Goal: Transaction & Acquisition: Purchase product/service

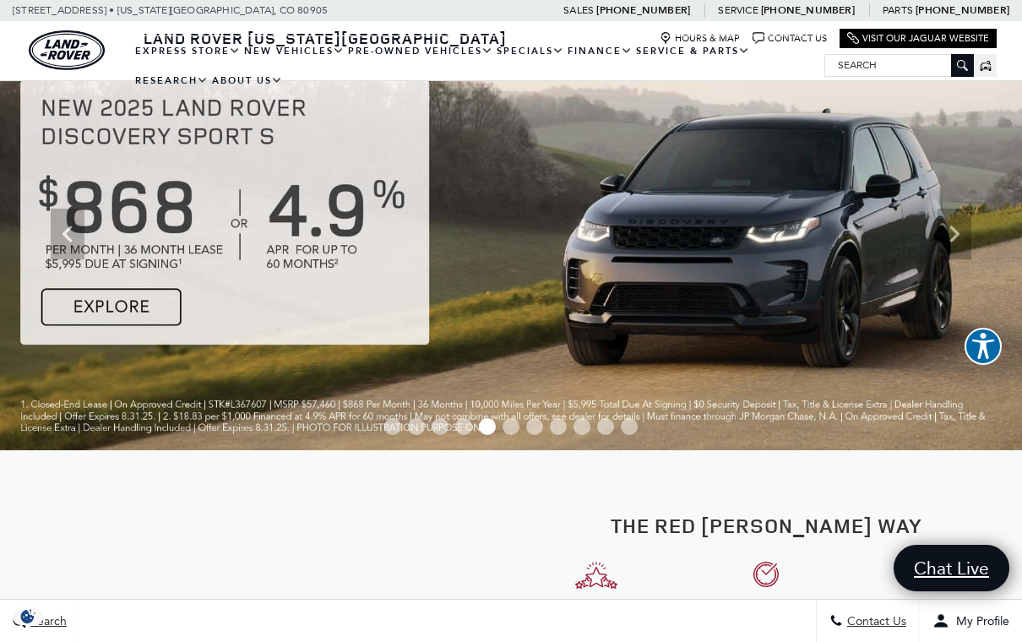
click at [0, 0] on link "View All Pre-Owned Vehicles" at bounding box center [0, 0] width 0 height 0
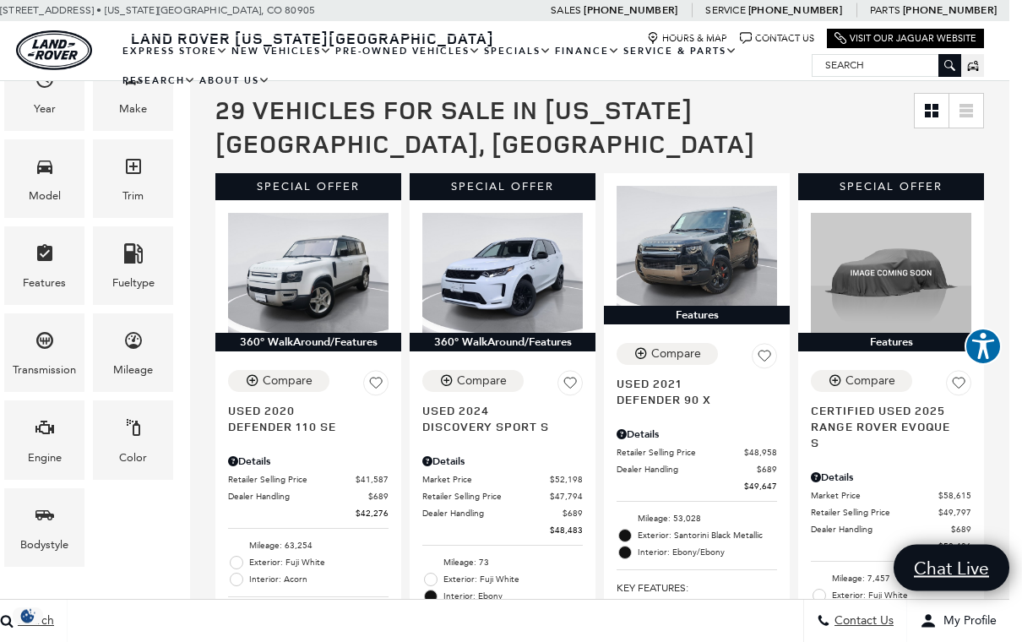
scroll to position [296, 13]
click at [142, 168] on icon "Trim" at bounding box center [133, 166] width 20 height 20
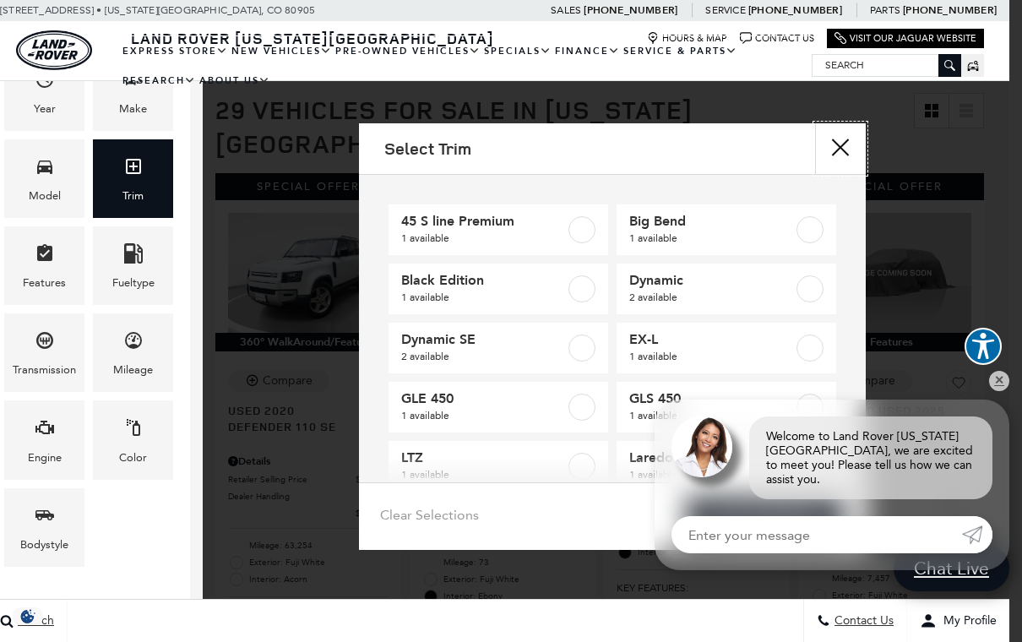
click at [848, 155] on button "Close" at bounding box center [840, 148] width 51 height 51
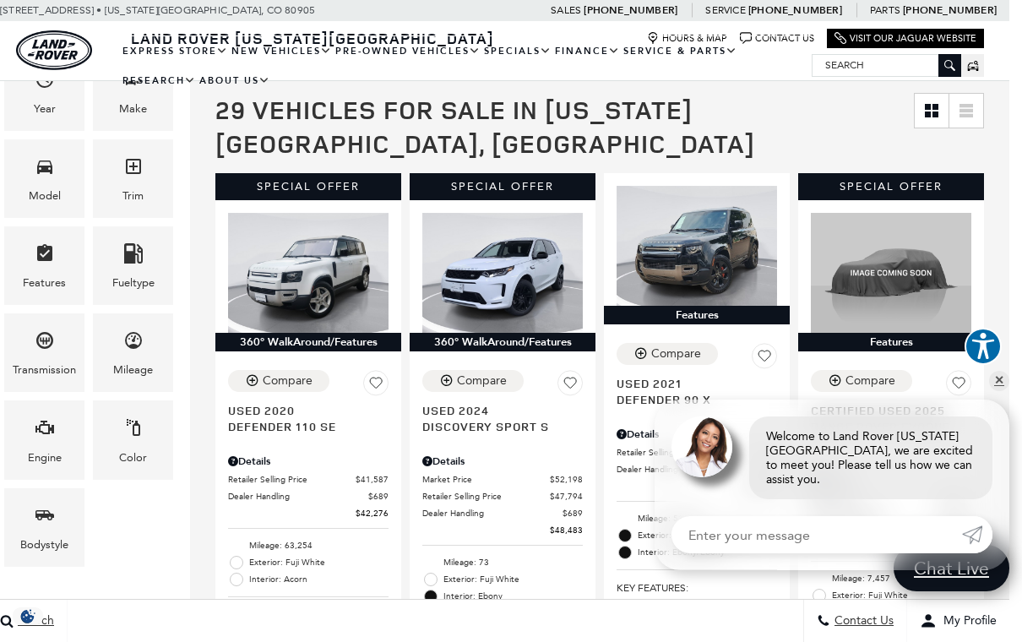
click at [56, 195] on div "Model" at bounding box center [45, 196] width 32 height 19
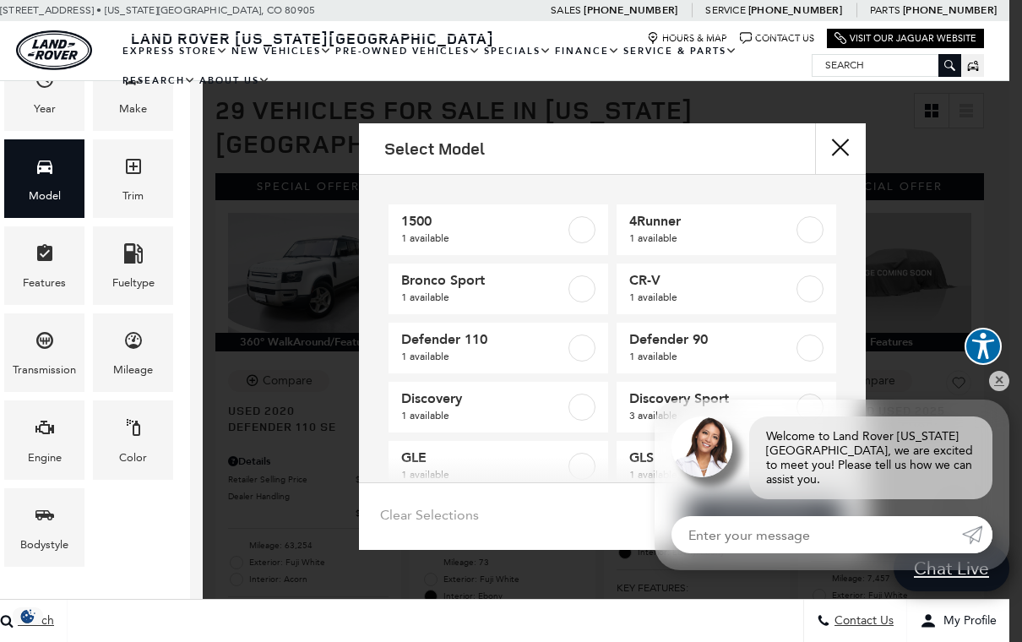
click at [585, 351] on label at bounding box center [581, 347] width 27 height 27
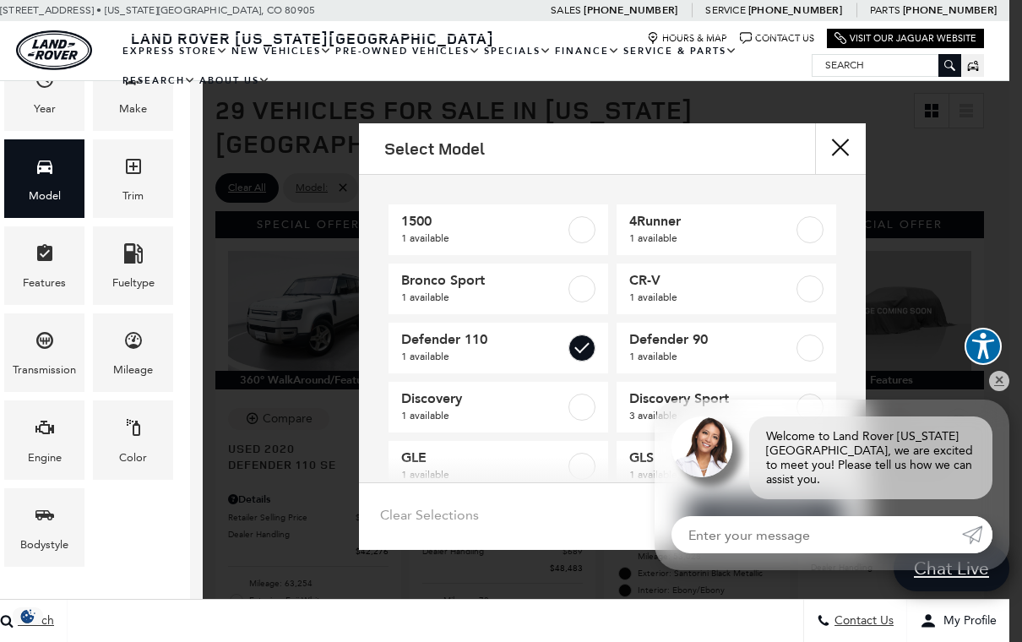
type input "$42,276"
checkbox input "true"
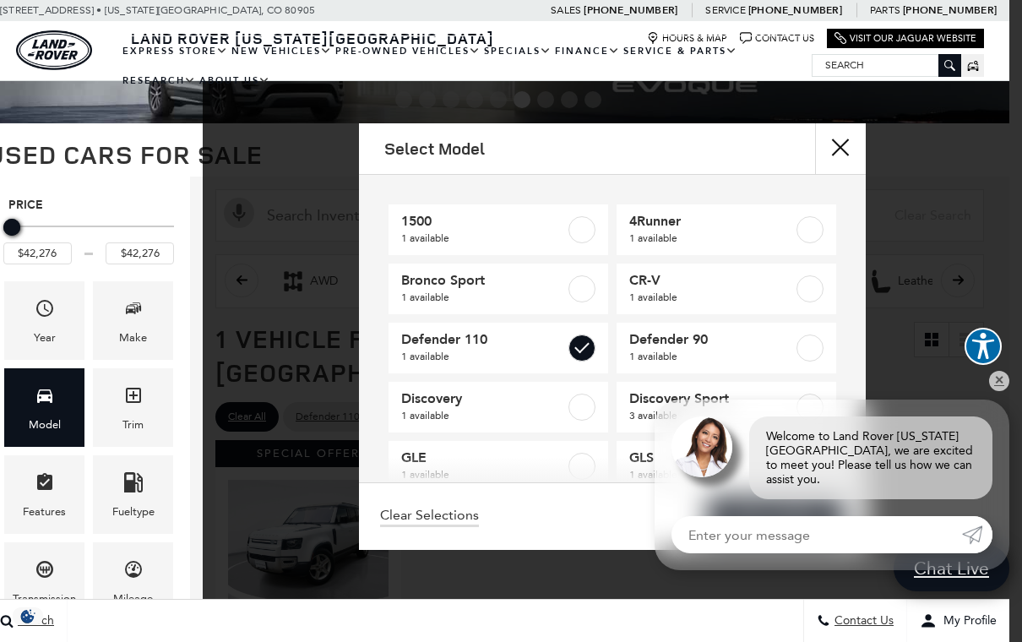
scroll to position [0, 13]
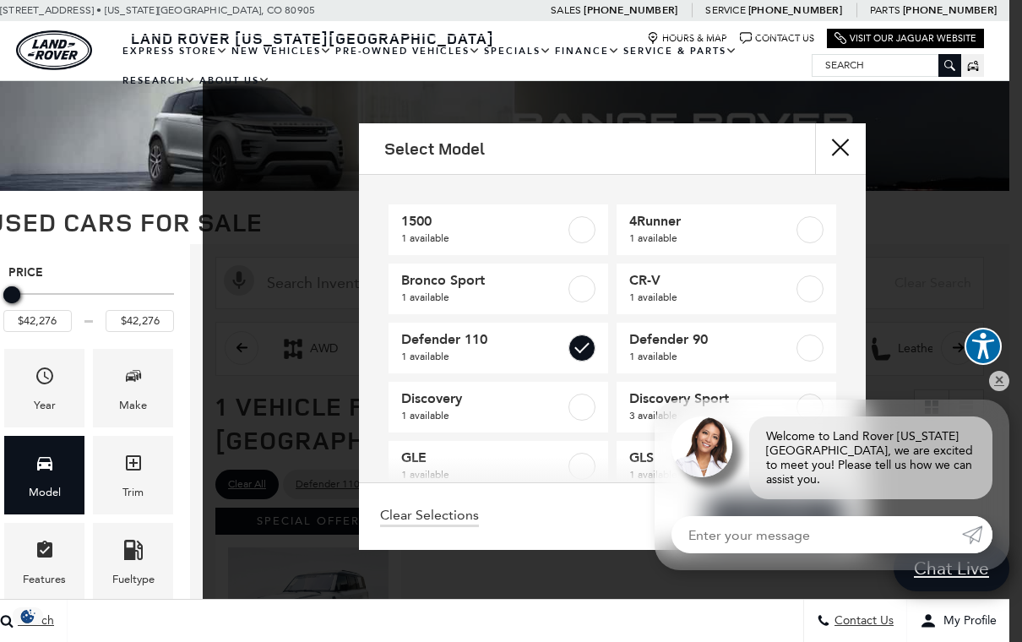
click at [847, 155] on button "Close" at bounding box center [840, 148] width 51 height 51
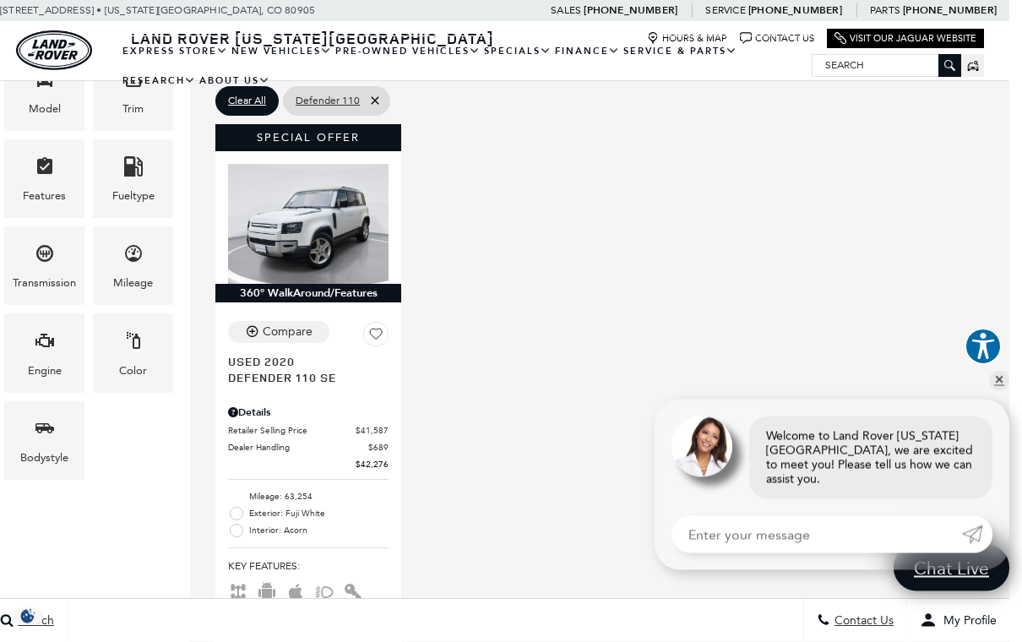
scroll to position [383, 13]
click at [1000, 391] on link "✕" at bounding box center [999, 381] width 20 height 20
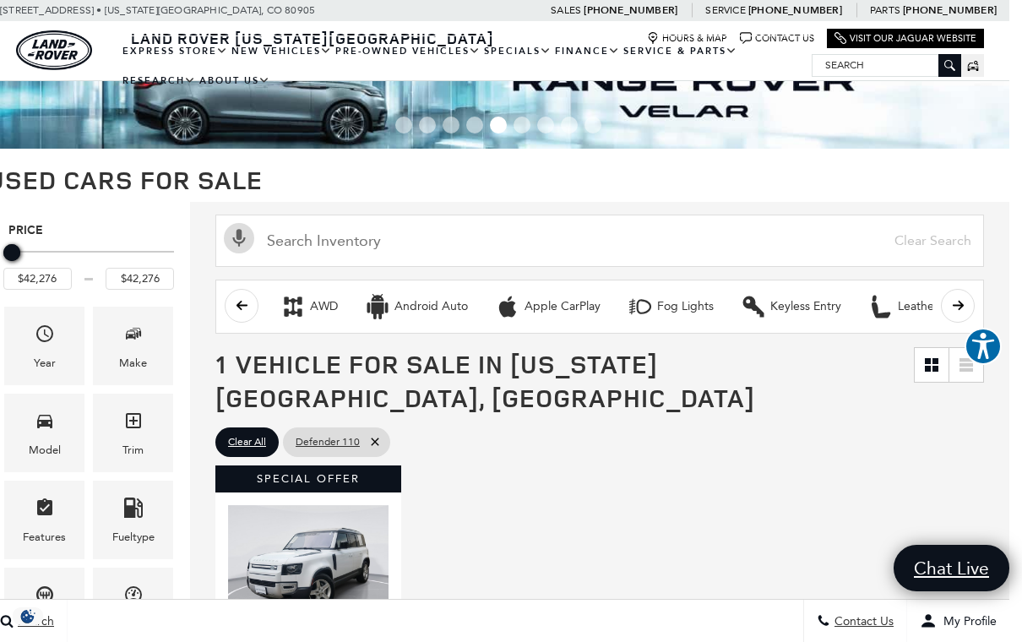
scroll to position [0, 13]
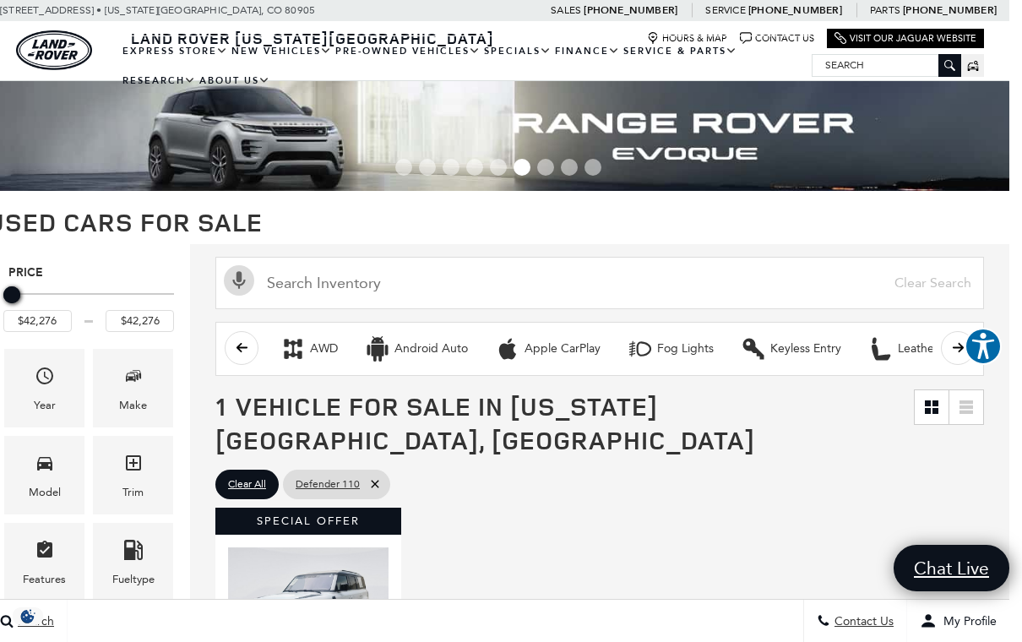
click at [0, 0] on link "Defender 110" at bounding box center [0, 0] width 0 height 0
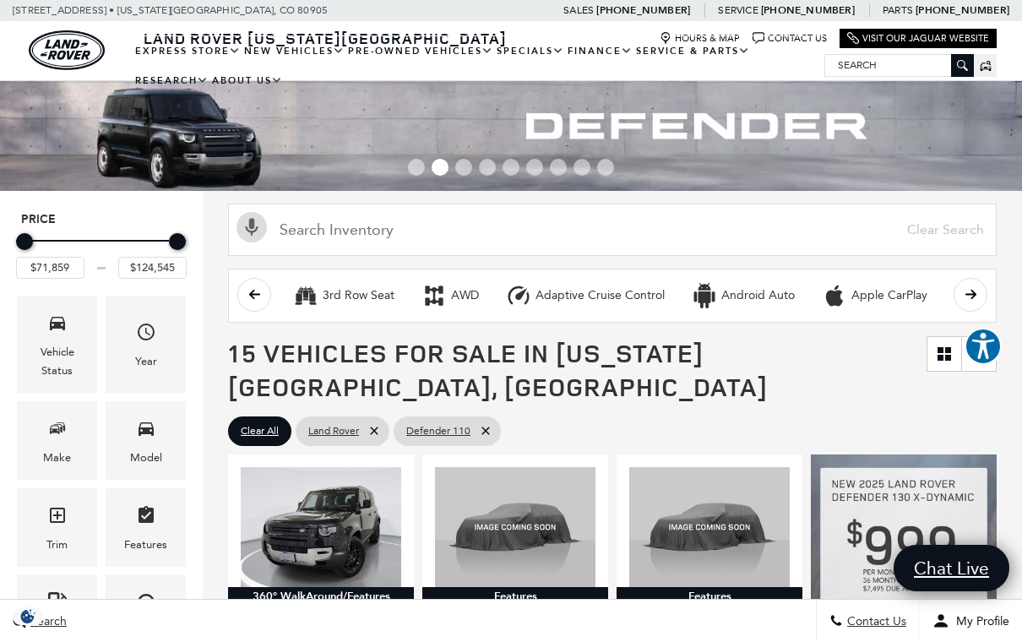
click at [0, 0] on link "Courtesy Vehicles" at bounding box center [0, 0] width 0 height 0
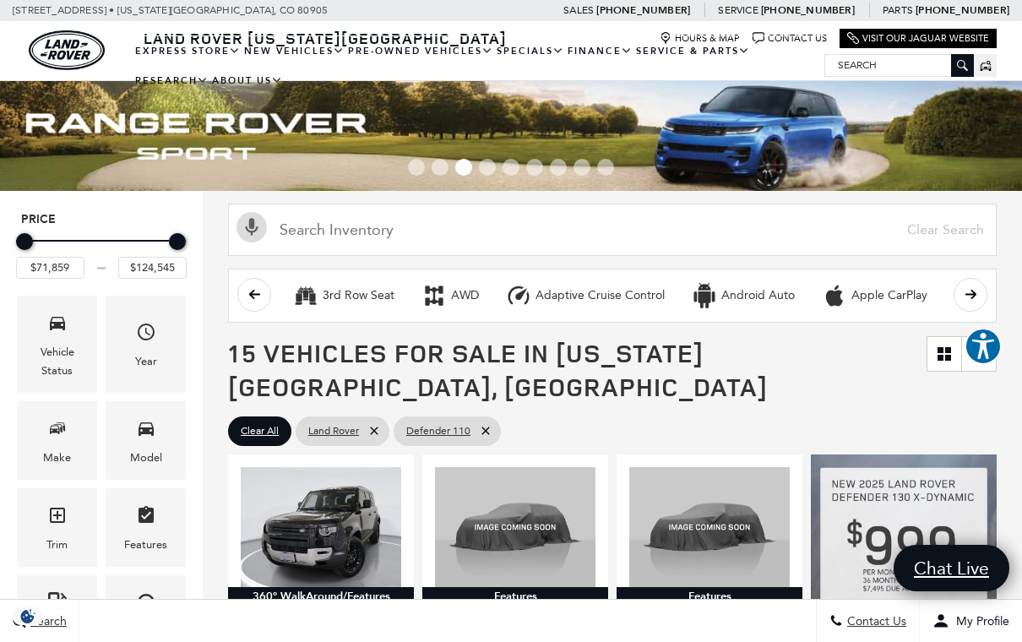
click at [0, 0] on link "Courtesy Vehicles" at bounding box center [0, 0] width 0 height 0
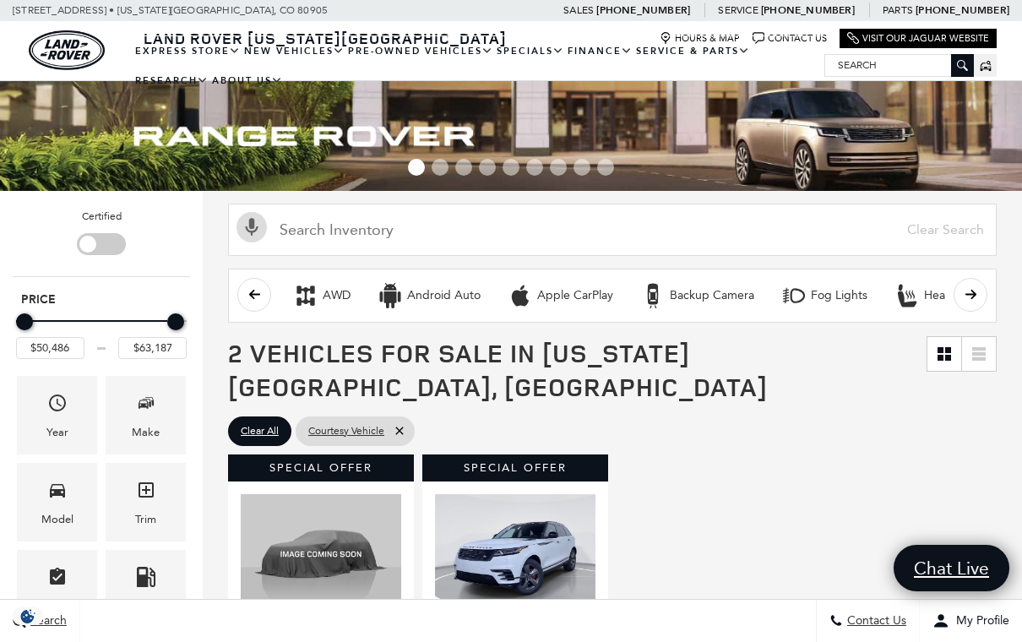
click at [63, 500] on icon "Model" at bounding box center [57, 490] width 20 height 20
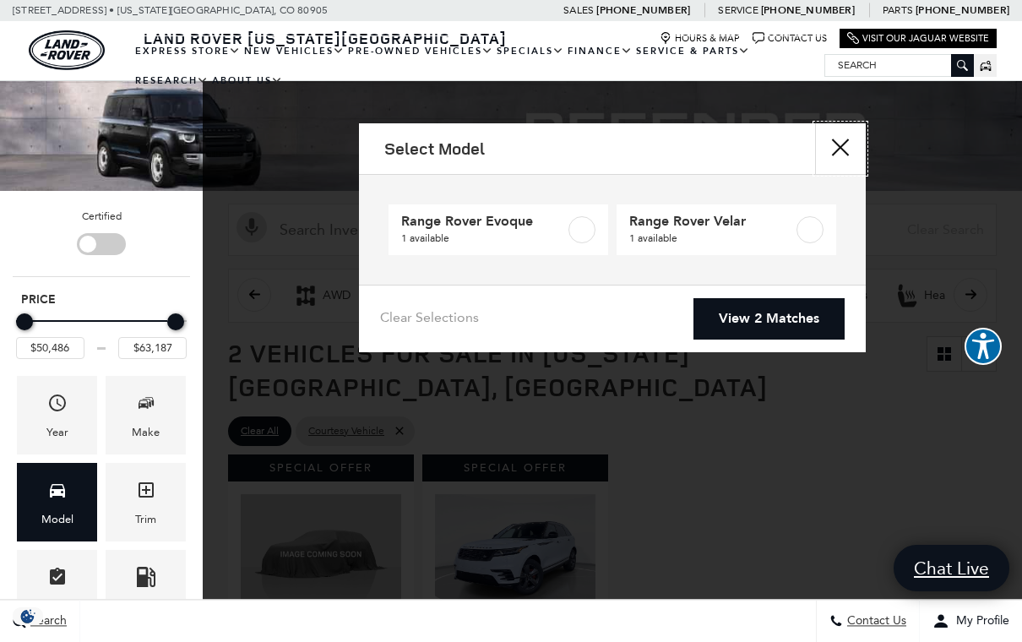
click at [832, 151] on button "Close" at bounding box center [840, 148] width 51 height 51
